Goal: Task Accomplishment & Management: Manage account settings

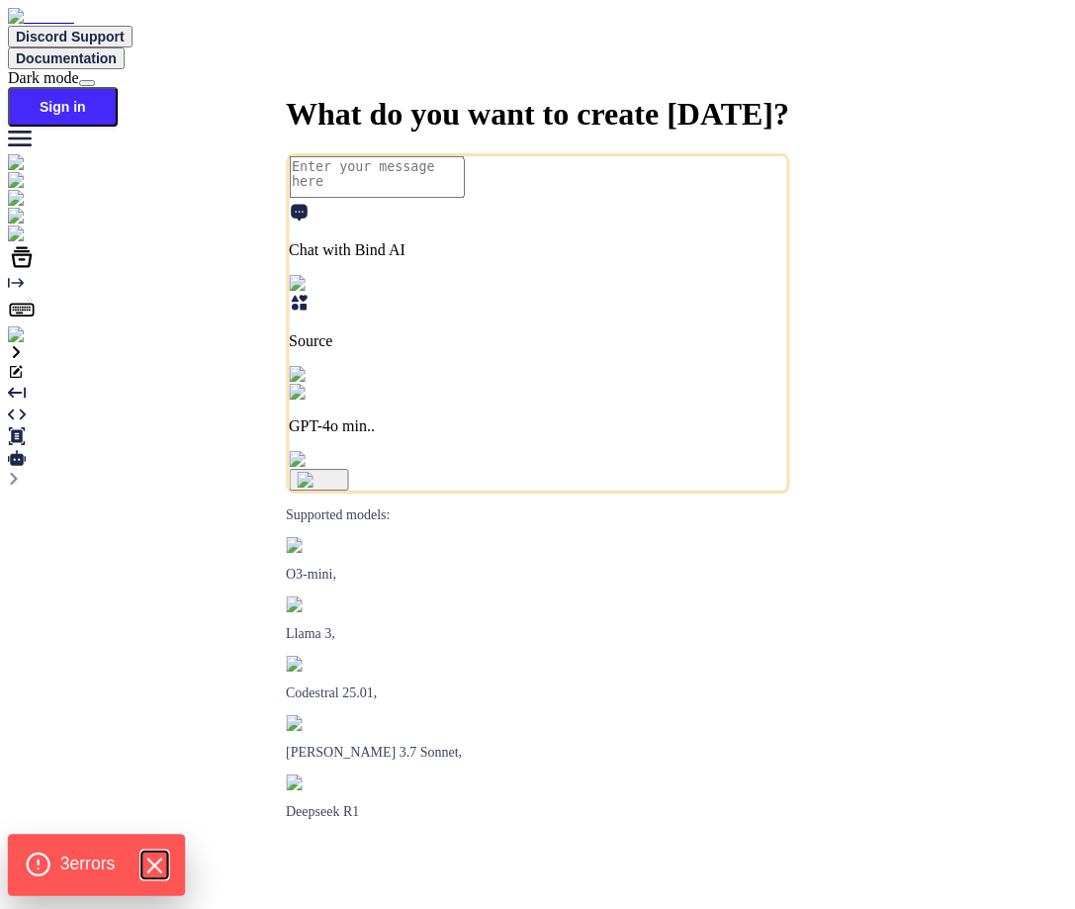
click at [160, 860] on icon "Hide Errors" at bounding box center [153, 864] width 13 height 13
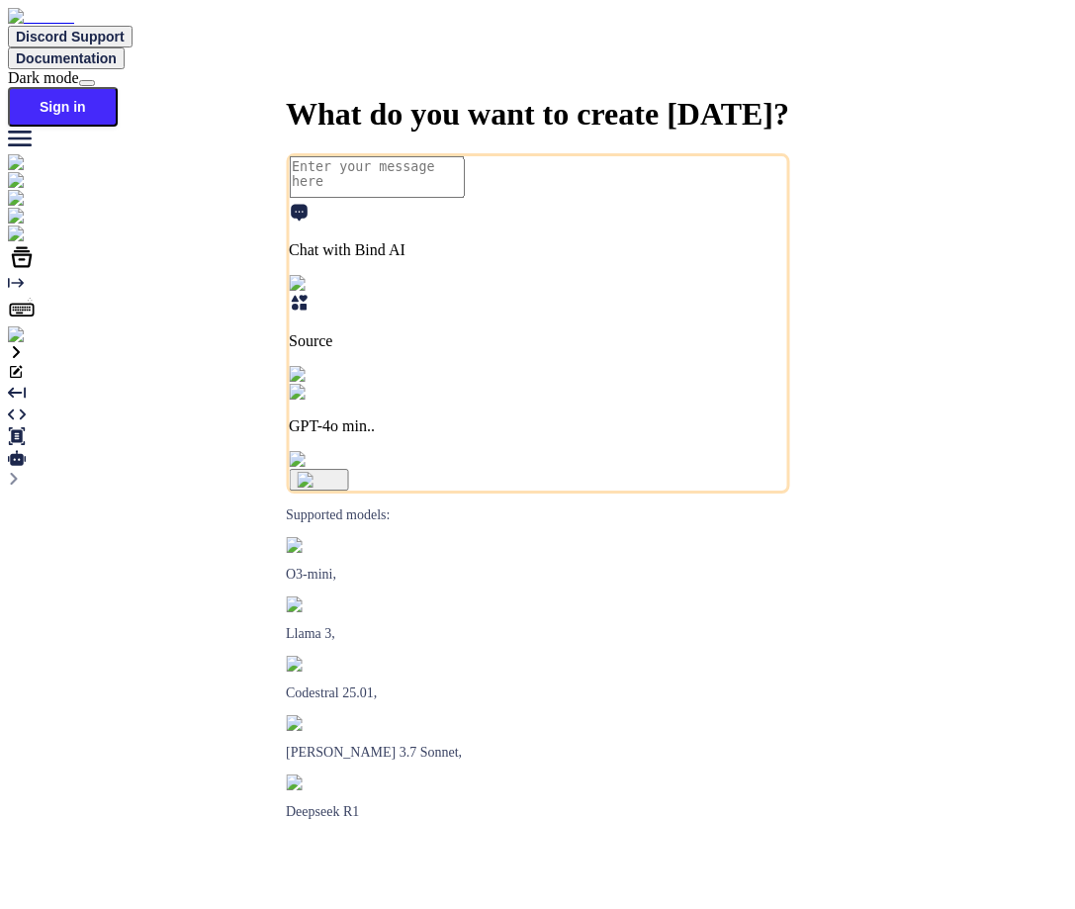
click at [30, 344] on img at bounding box center [35, 335] width 54 height 18
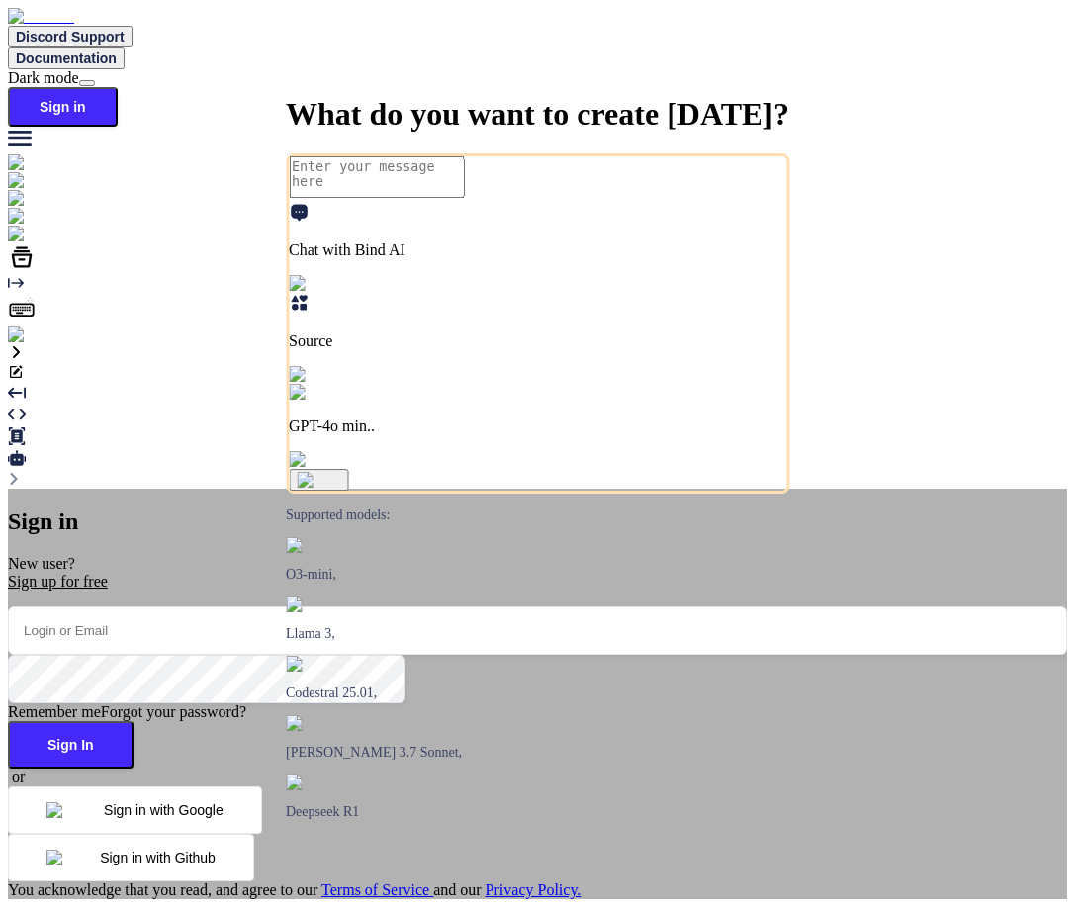
click at [492, 606] on input "email" at bounding box center [537, 630] width 1059 height 48
paste input "[EMAIL_ADDRESS][DOMAIN_NAME]"
type input "[EMAIL_ADDRESS][DOMAIN_NAME]"
click at [134, 721] on button "Sign In" at bounding box center [71, 744] width 126 height 47
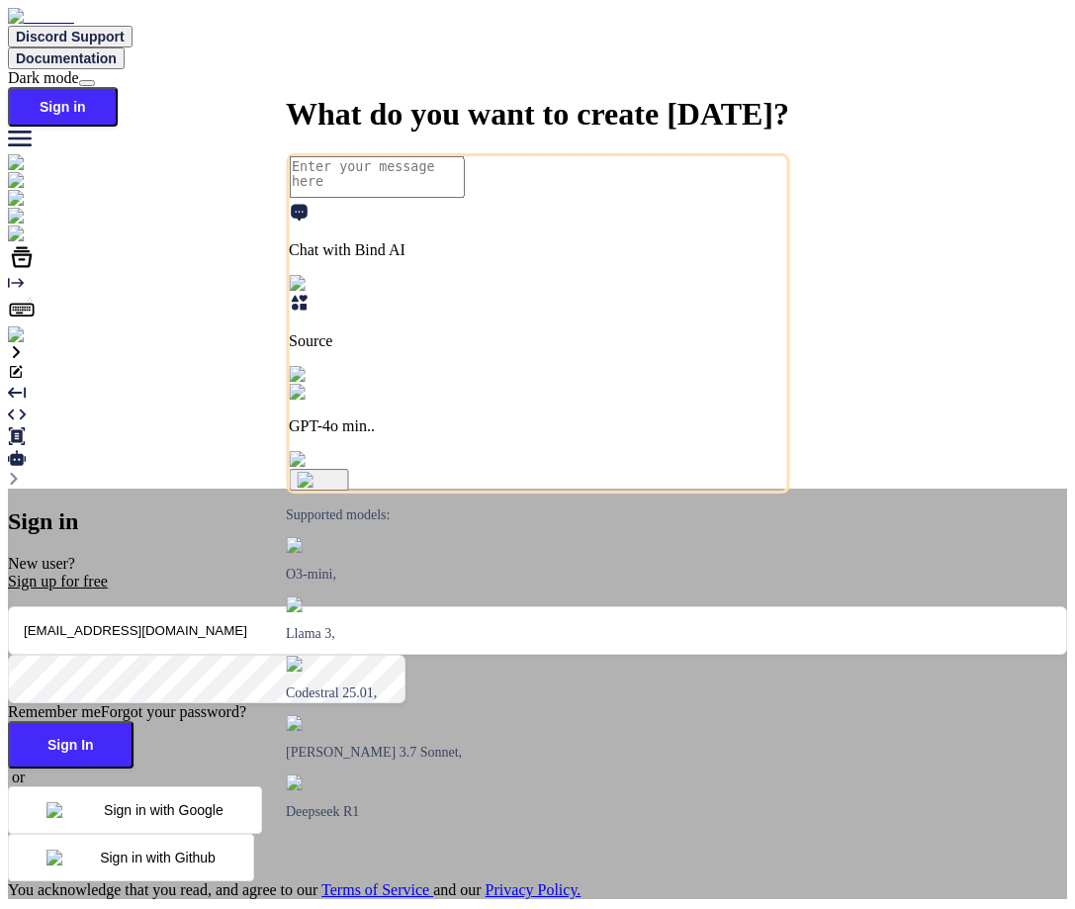
click at [134, 721] on button "Sign In" at bounding box center [71, 744] width 126 height 47
drag, startPoint x: 774, startPoint y: 104, endPoint x: 702, endPoint y: 70, distance: 79.6
click at [800, 70] on div "An unexpected error occurred during login." at bounding box center [937, 78] width 275 height 67
copy p "An unexpected error occurred during login."
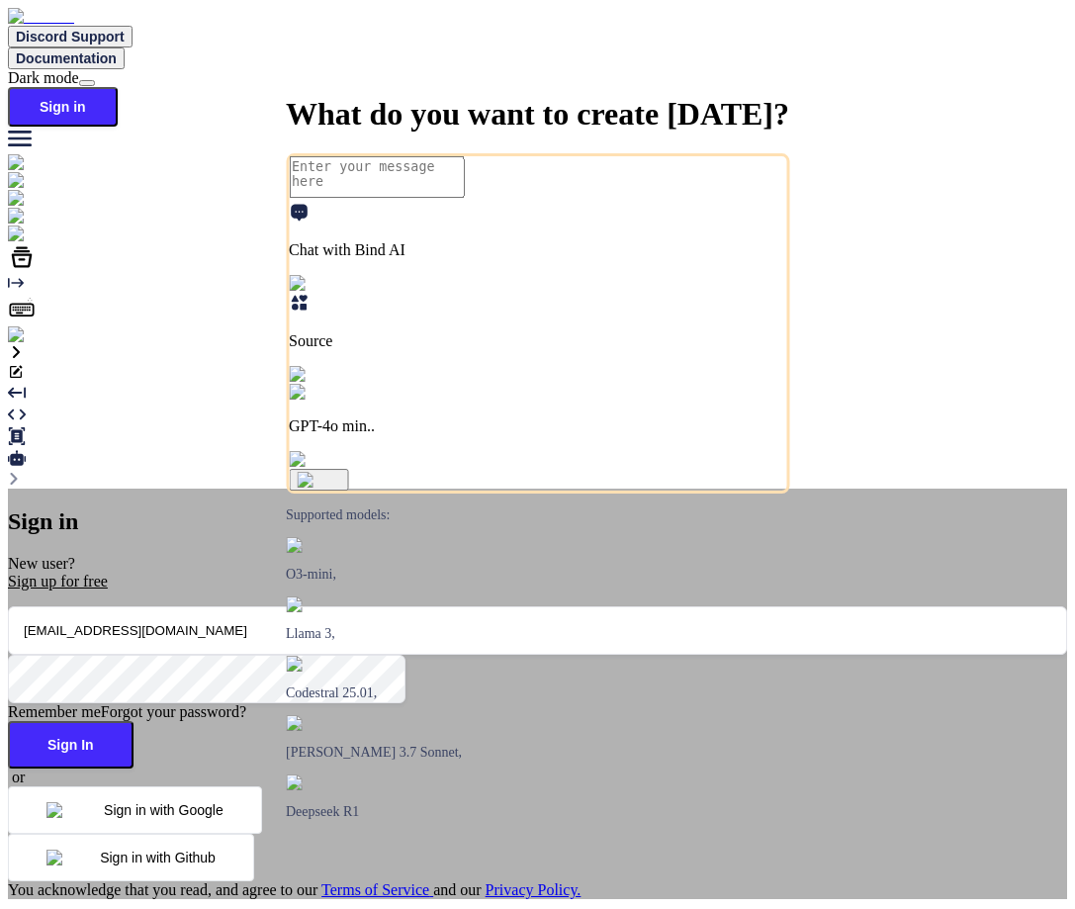
click at [134, 721] on button "Sign In" at bounding box center [71, 744] width 126 height 47
type textarea "x"
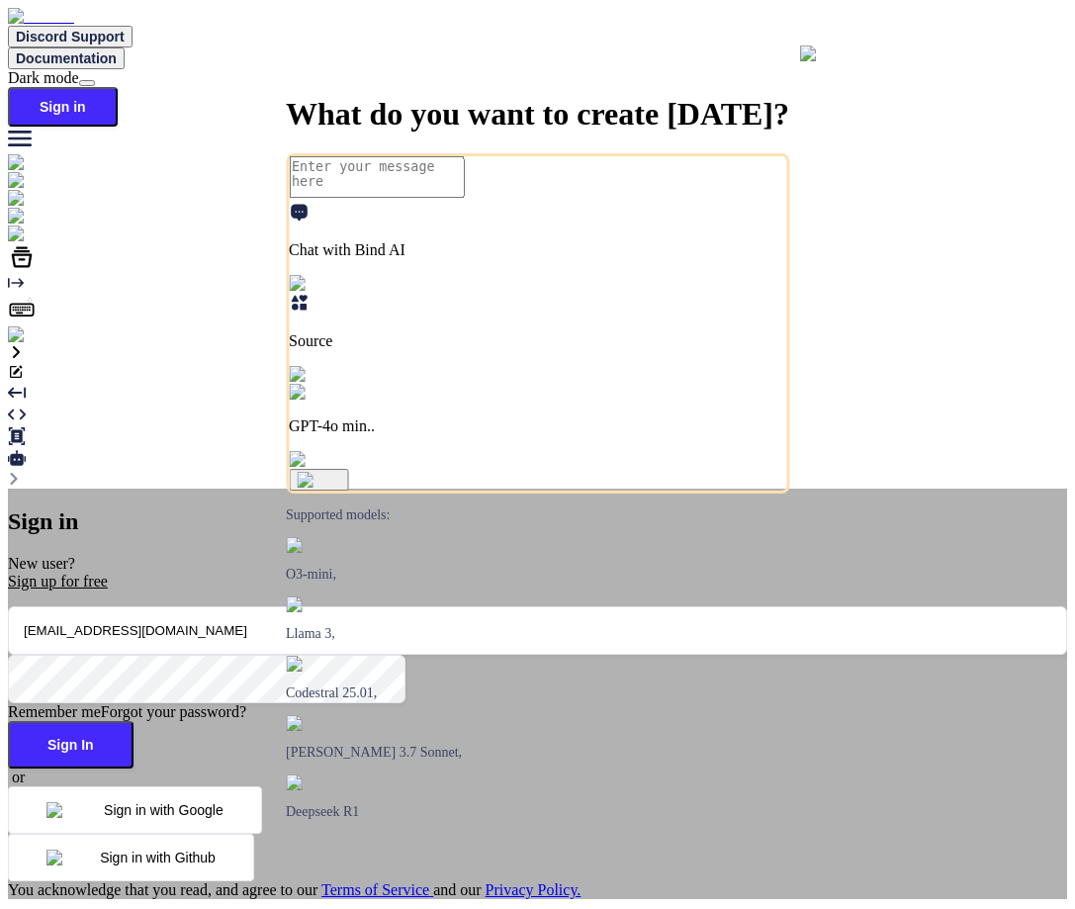
click at [134, 721] on button "Sign In" at bounding box center [71, 744] width 126 height 47
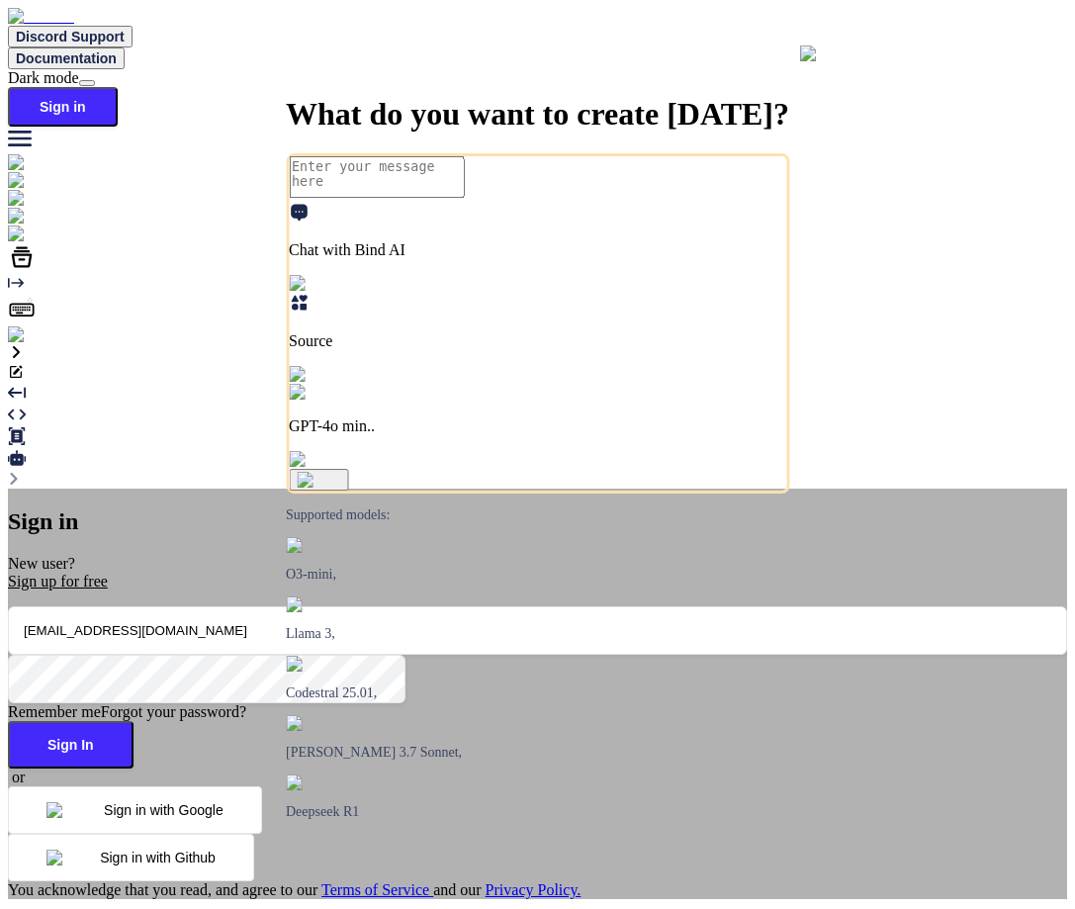
click at [134, 721] on button "Sign In" at bounding box center [71, 744] width 126 height 47
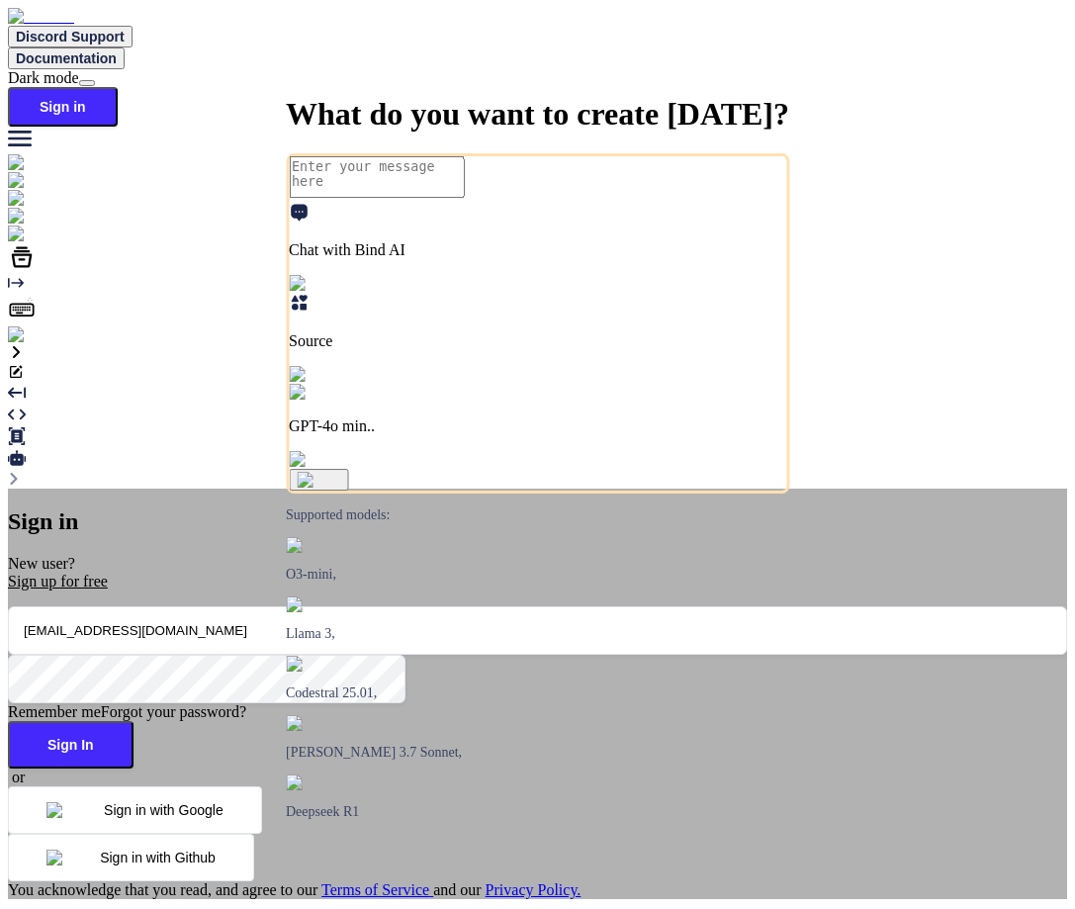
click at [134, 721] on button "Sign In" at bounding box center [71, 744] width 126 height 47
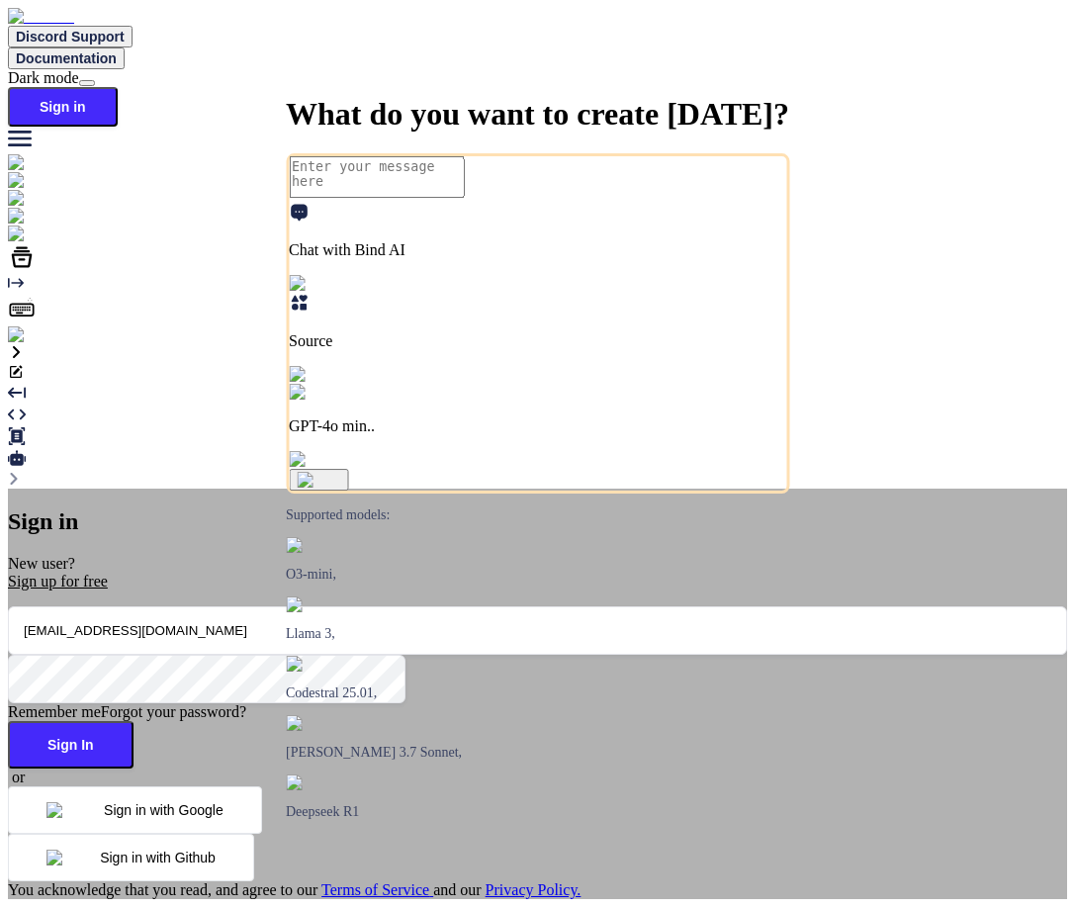
click at [134, 721] on button "Sign In" at bounding box center [71, 744] width 126 height 47
type textarea "x"
drag, startPoint x: 528, startPoint y: 340, endPoint x: 346, endPoint y: 332, distance: 182.1
click at [346, 606] on input "[EMAIL_ADDRESS][DOMAIN_NAME]" at bounding box center [537, 630] width 1059 height 48
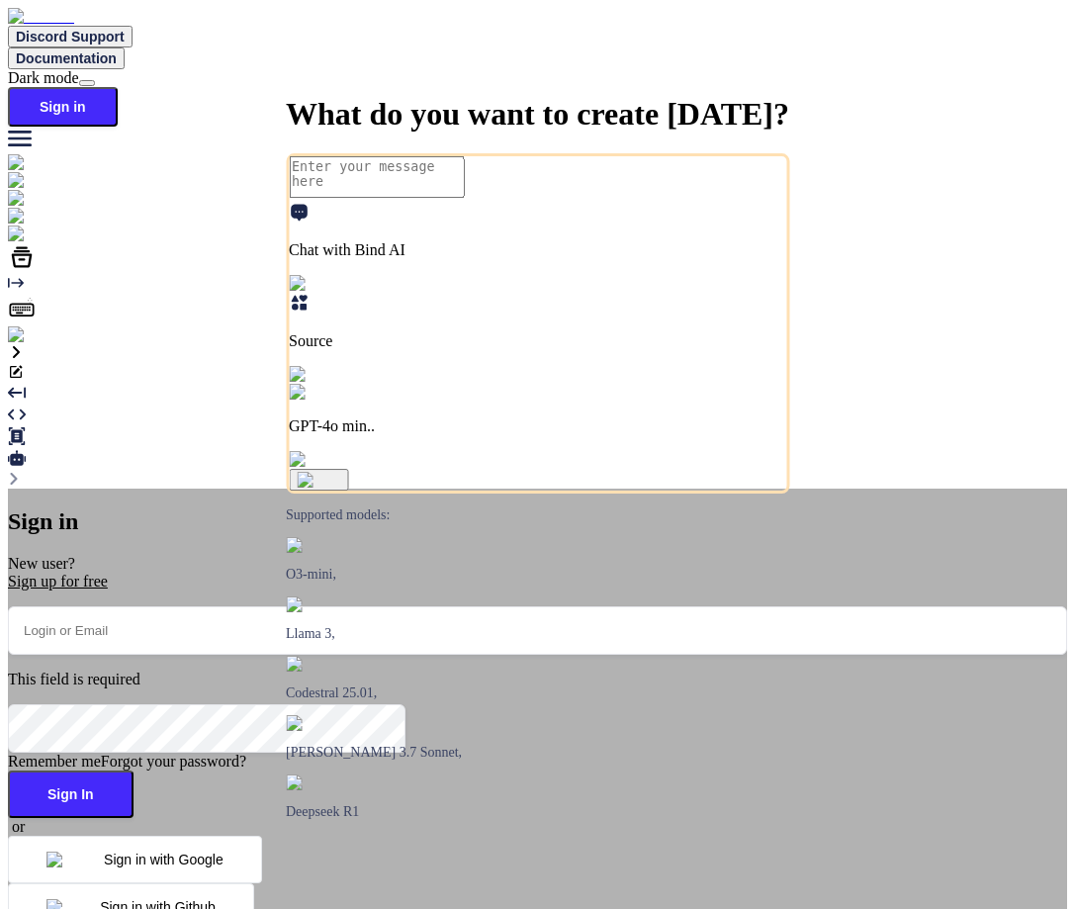
click at [296, 508] on div "Sign in New user? Sign up for free This field is required Remember me Forgot yo…" at bounding box center [537, 728] width 1059 height 440
click at [235, 566] on div "Sign in New user? Sign up for free This field is required Remember me Forgot yo…" at bounding box center [537, 719] width 1059 height 460
